Goal: Find contact information: Find contact information

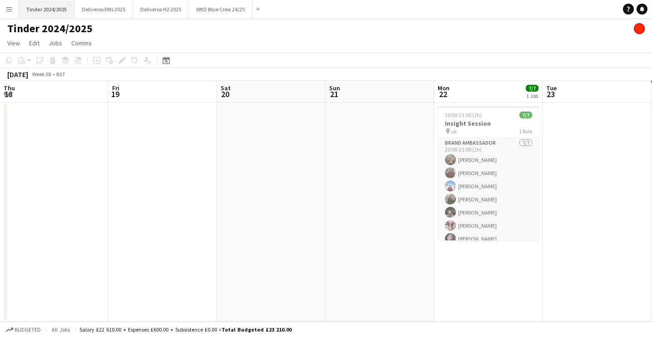
scroll to position [0, 373]
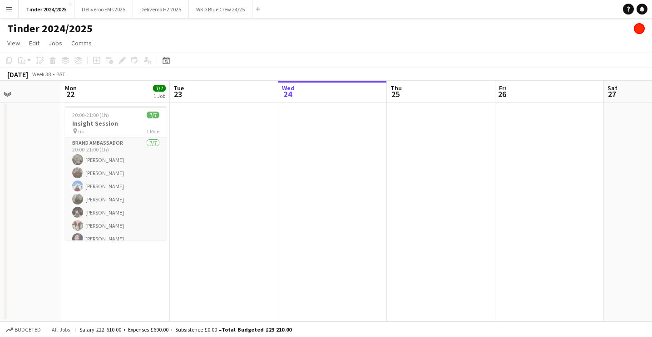
click at [6, 5] on app-icon "Menu" at bounding box center [8, 8] width 7 height 7
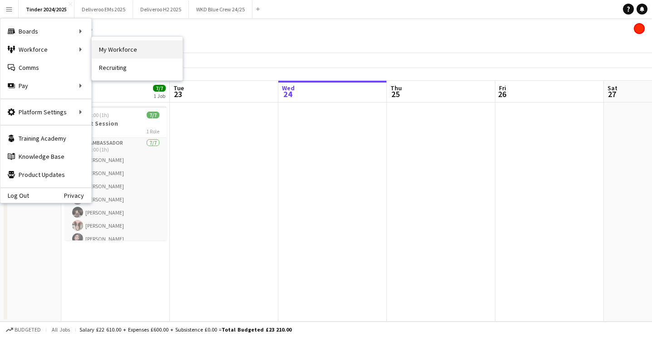
click at [114, 46] on link "My Workforce" at bounding box center [137, 49] width 91 height 18
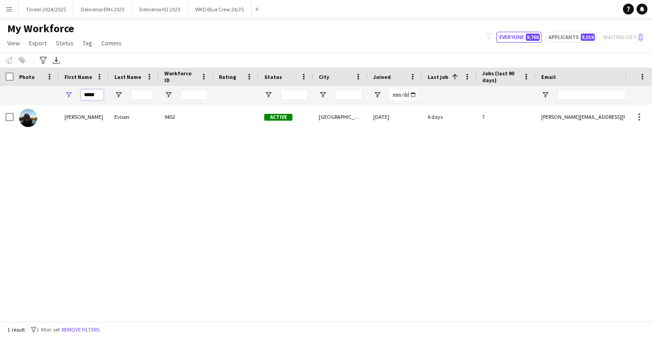
drag, startPoint x: 91, startPoint y: 95, endPoint x: 65, endPoint y: 95, distance: 25.9
click at [65, 95] on div "*****" at bounding box center [84, 95] width 50 height 18
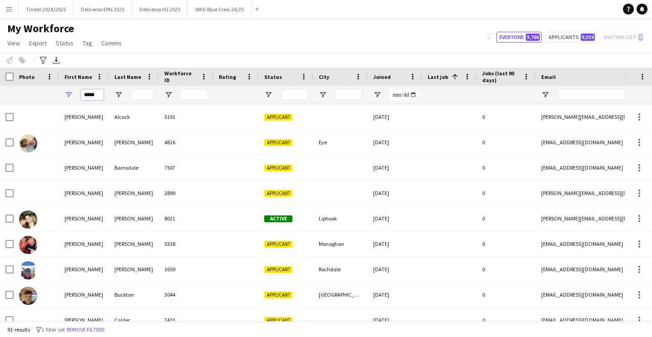
type input "*****"
click at [141, 94] on input "Last Name Filter Input" at bounding box center [142, 94] width 23 height 11
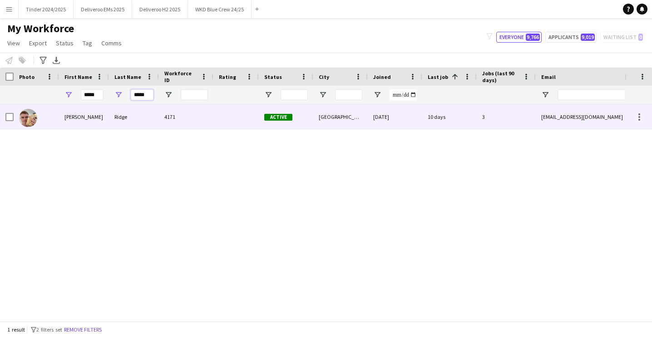
type input "*****"
click at [191, 118] on div "4171" at bounding box center [186, 116] width 54 height 25
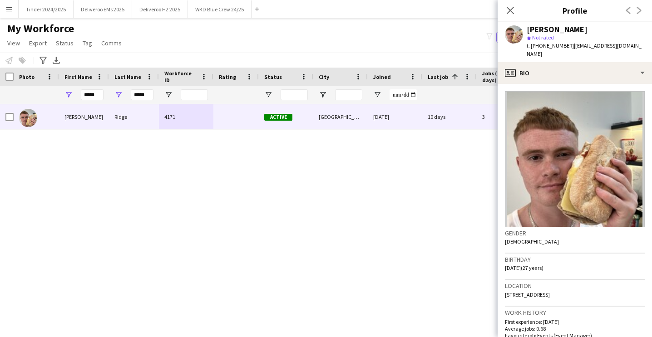
drag, startPoint x: 636, startPoint y: 44, endPoint x: 569, endPoint y: 45, distance: 67.2
click at [569, 45] on div "[PERSON_NAME] star Not rated t. [PHONE_NUMBER] | [EMAIL_ADDRESS][DOMAIN_NAME]" at bounding box center [575, 42] width 154 height 40
copy span "[EMAIL_ADDRESS][DOMAIN_NAME]"
drag, startPoint x: 566, startPoint y: 47, endPoint x: 531, endPoint y: 47, distance: 35.0
click at [531, 47] on span "t. [PHONE_NUMBER]" at bounding box center [550, 45] width 47 height 7
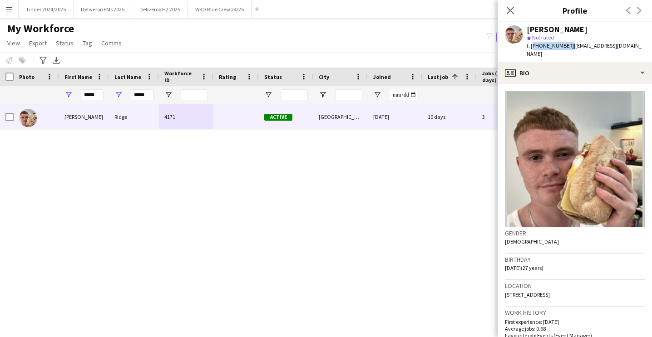
copy span "[PHONE_NUMBER]"
click at [429, 21] on main "My Workforce View Views Default view Deliveroo New view Update view Delete view…" at bounding box center [326, 171] width 652 height 307
